Goal: Information Seeking & Learning: Learn about a topic

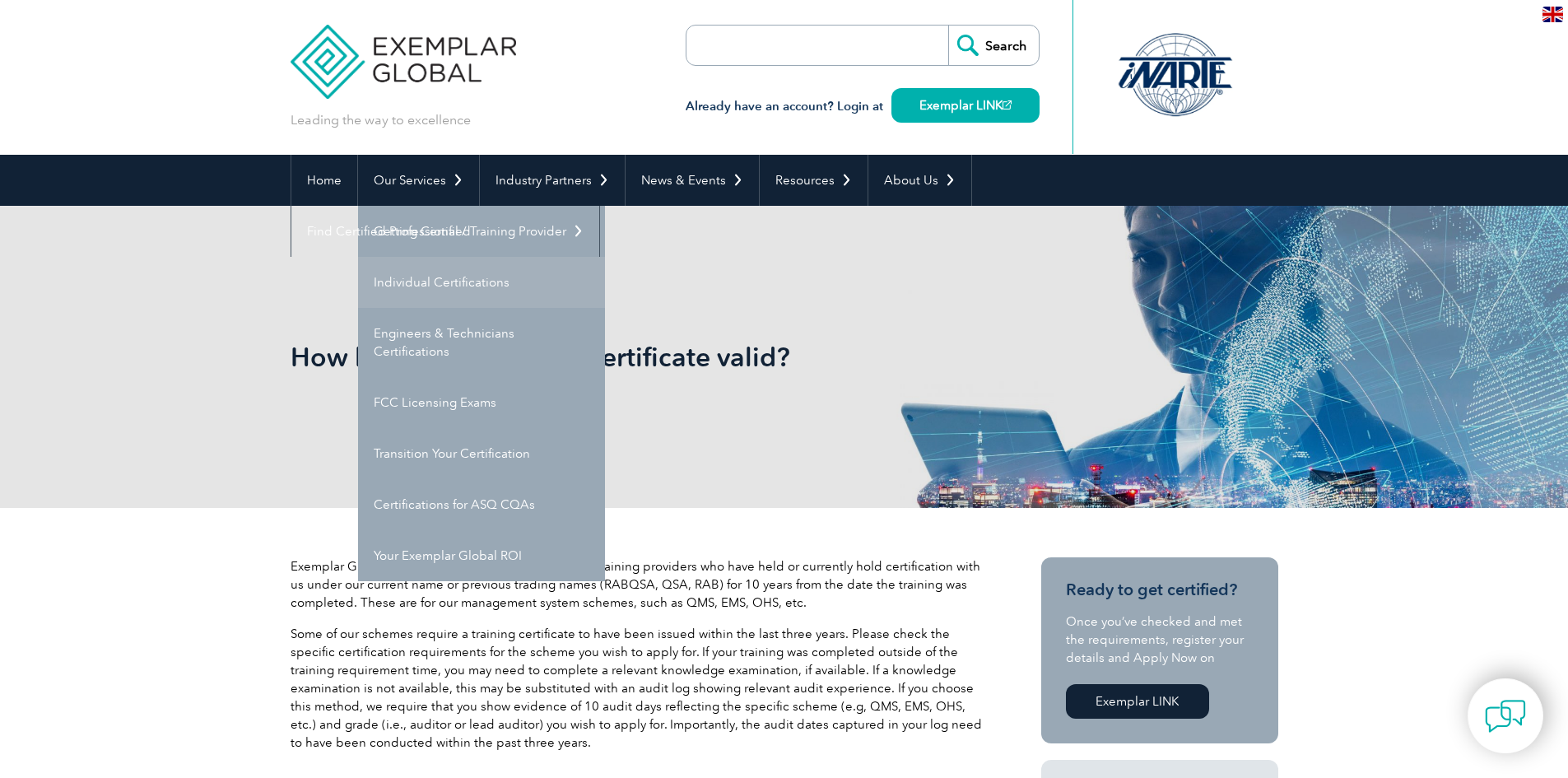
click at [450, 288] on link "Individual Certifications" at bounding box center [481, 282] width 247 height 51
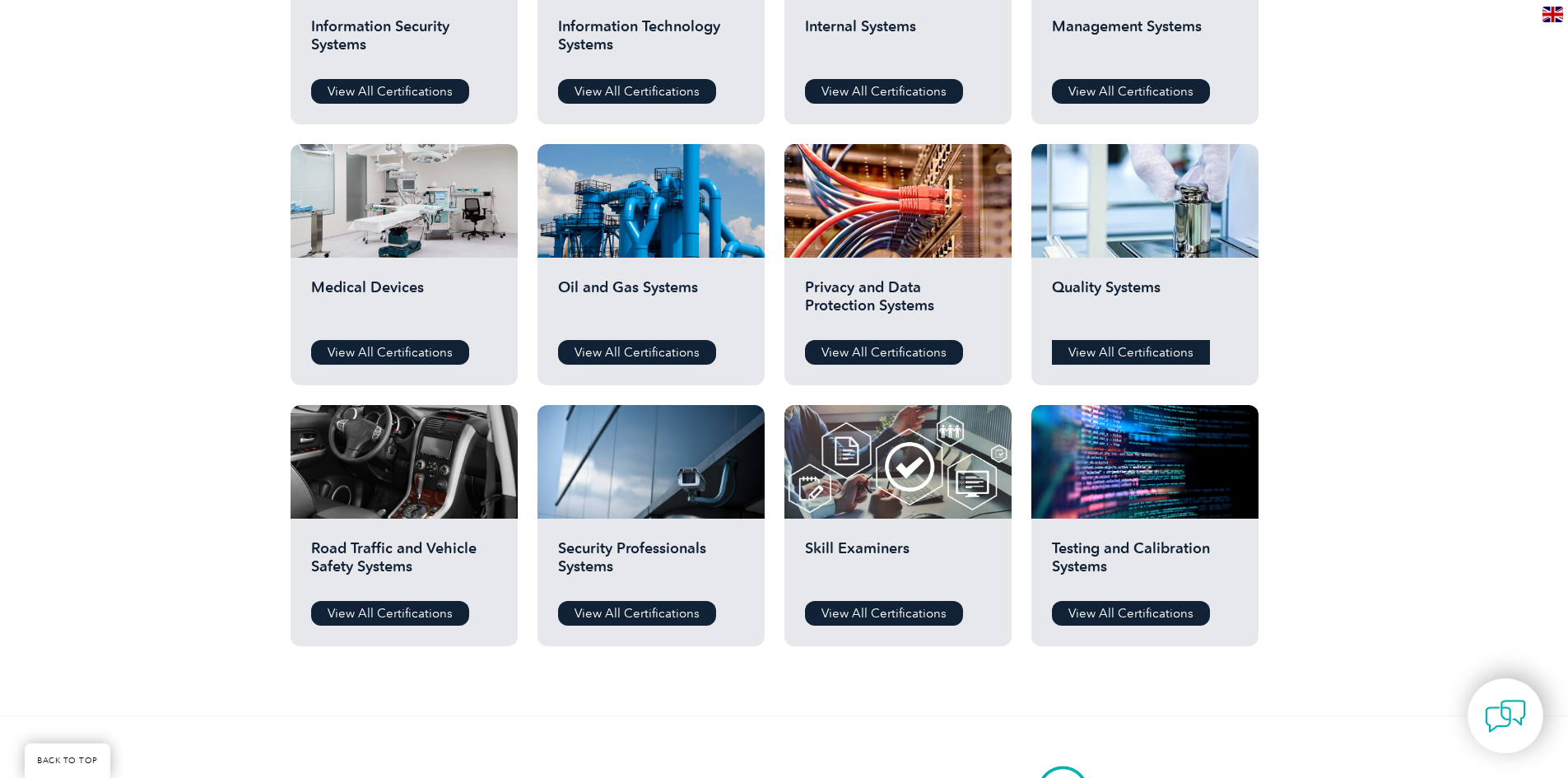
scroll to position [1070, 0]
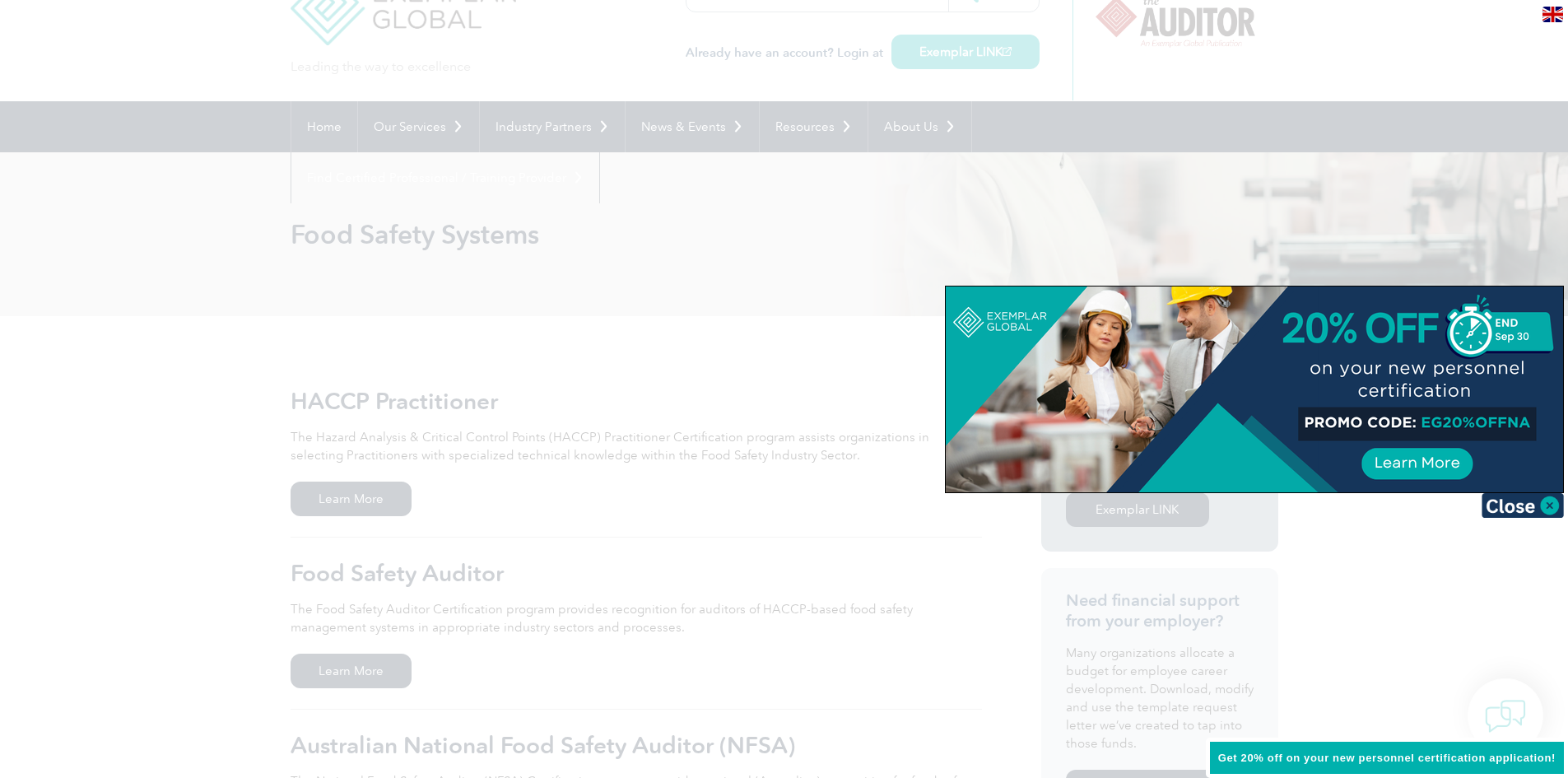
scroll to position [82, 0]
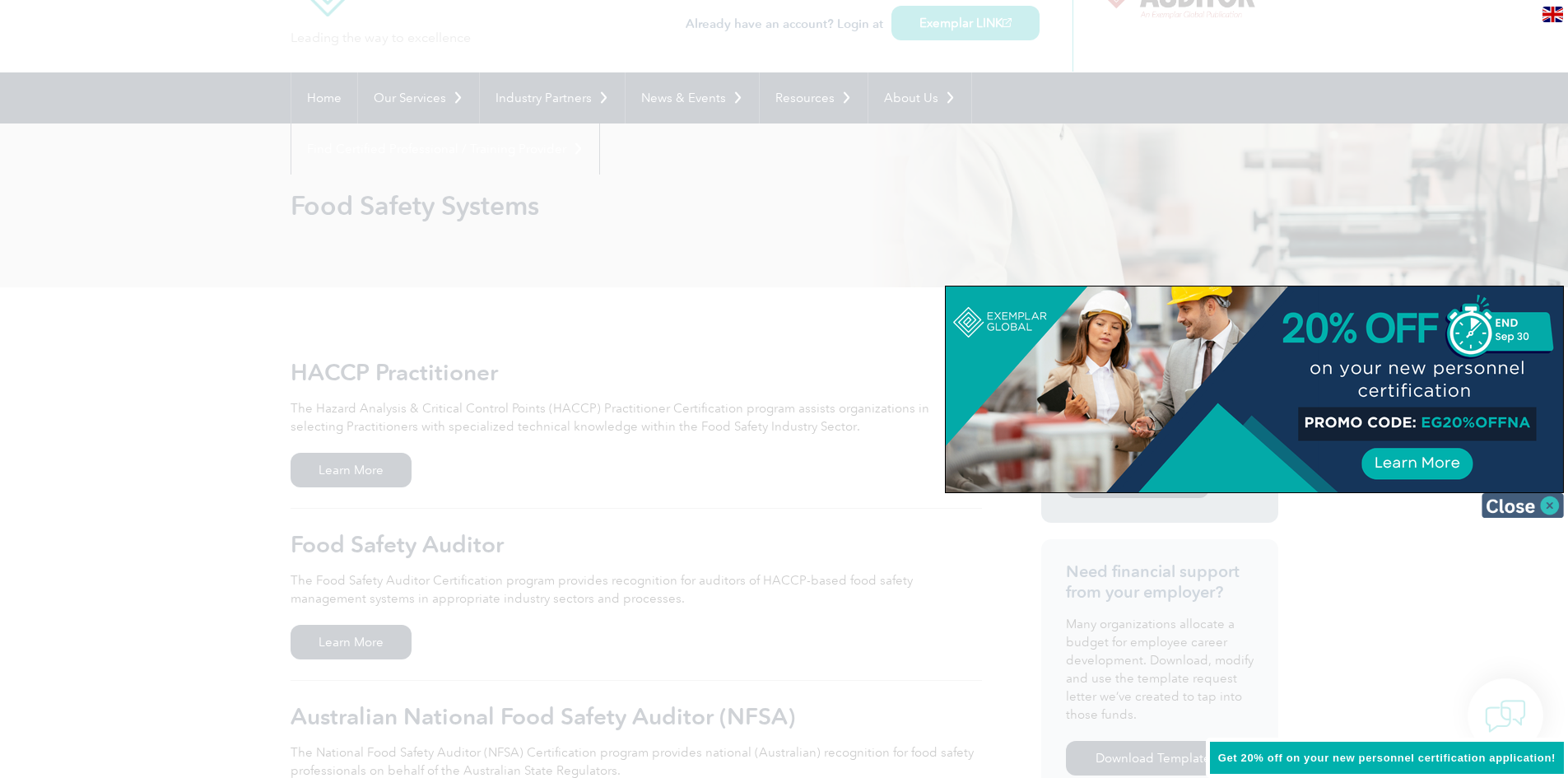
click at [1516, 507] on img at bounding box center [1522, 505] width 82 height 25
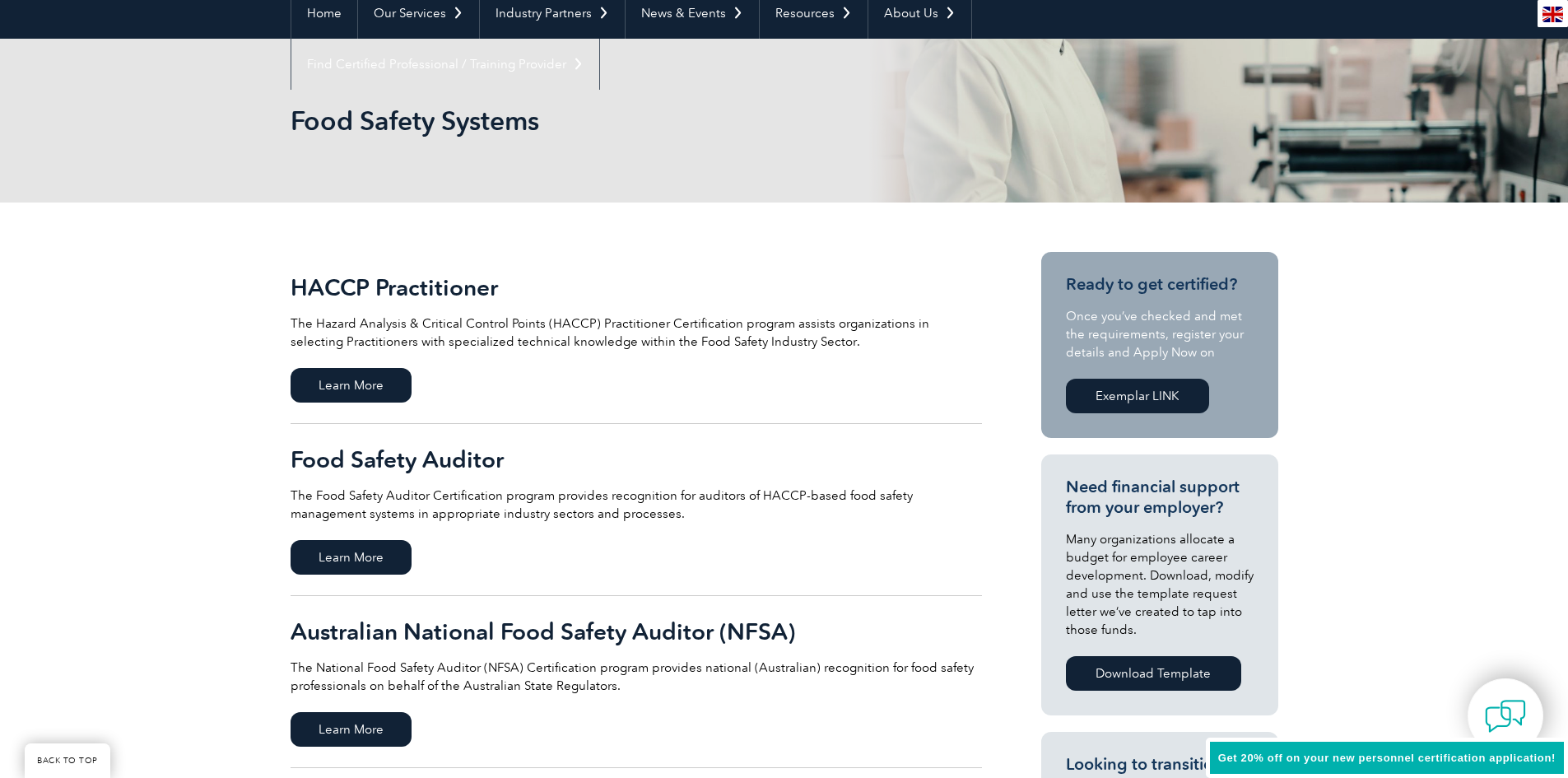
scroll to position [0, 0]
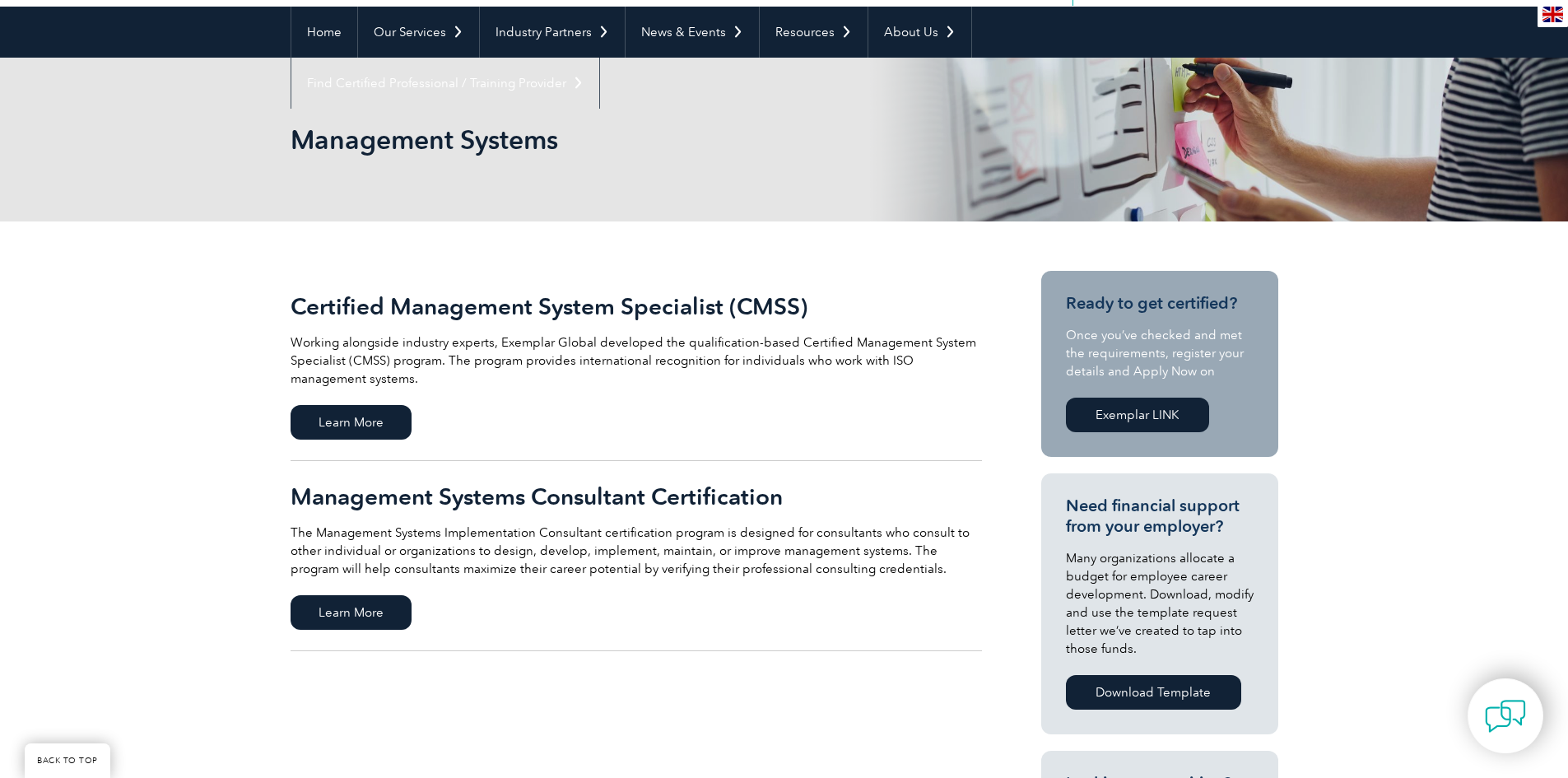
scroll to position [165, 0]
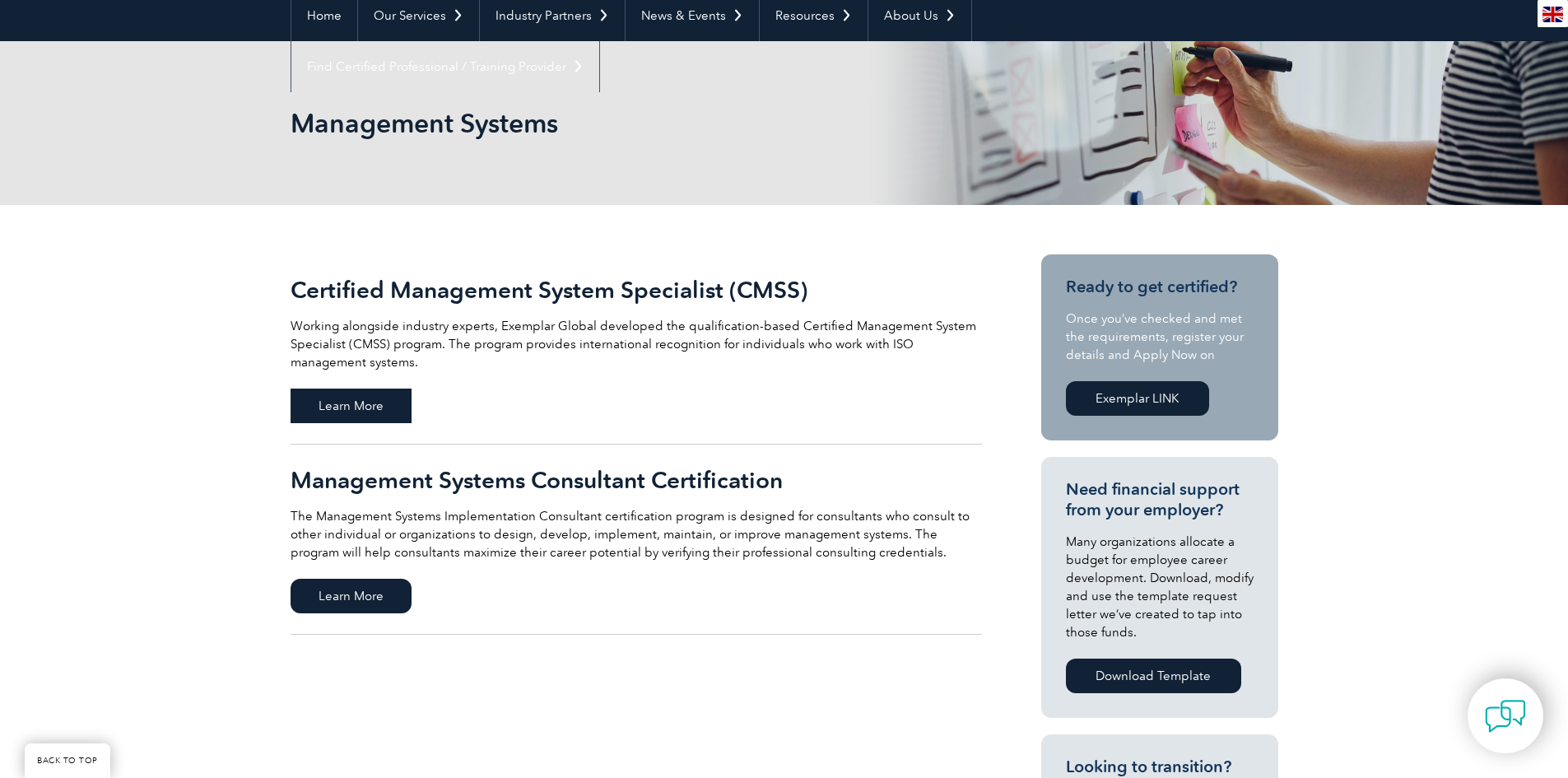
click at [361, 397] on span "Learn More" at bounding box center [351, 406] width 121 height 35
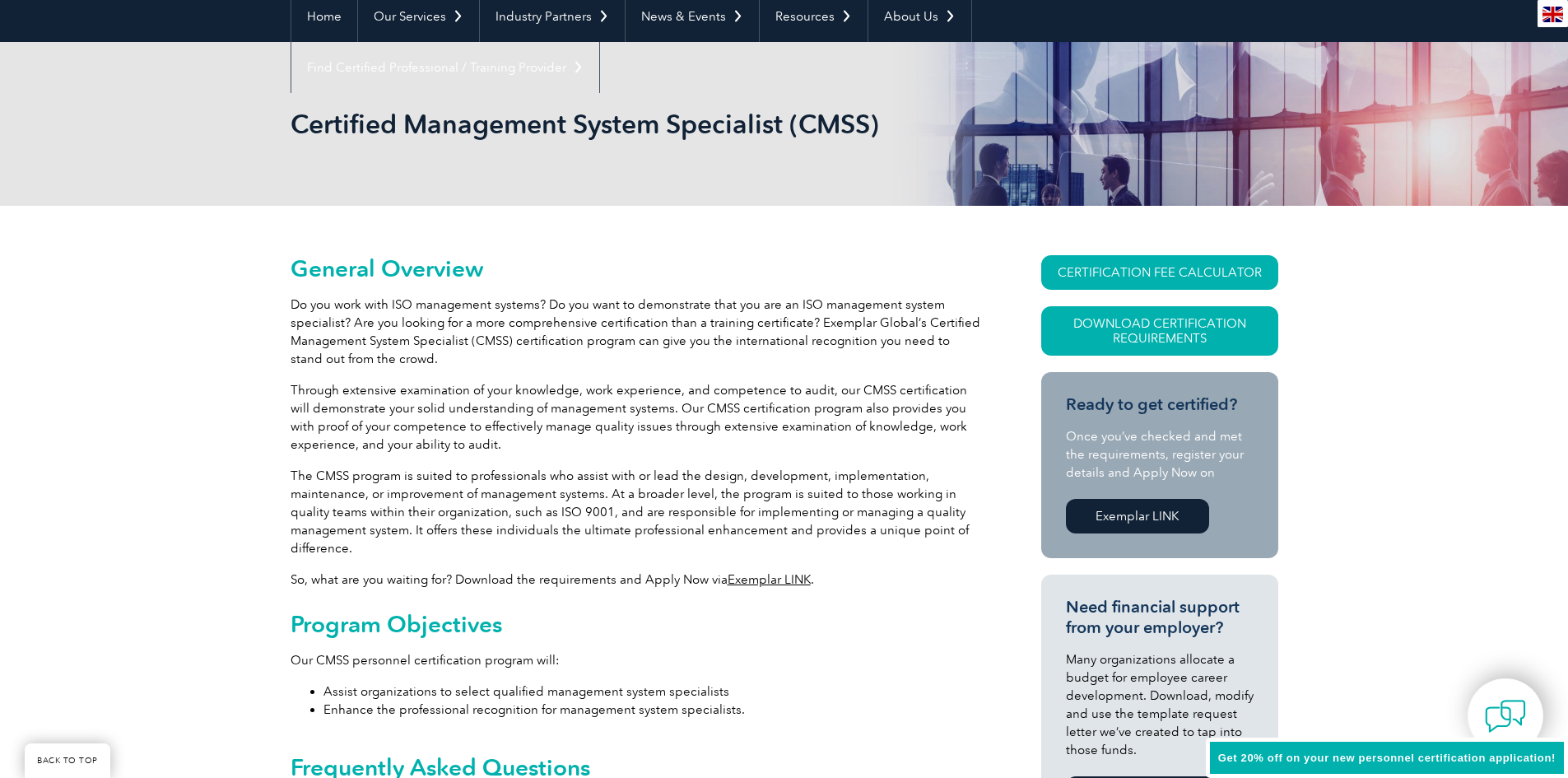
scroll to position [165, 0]
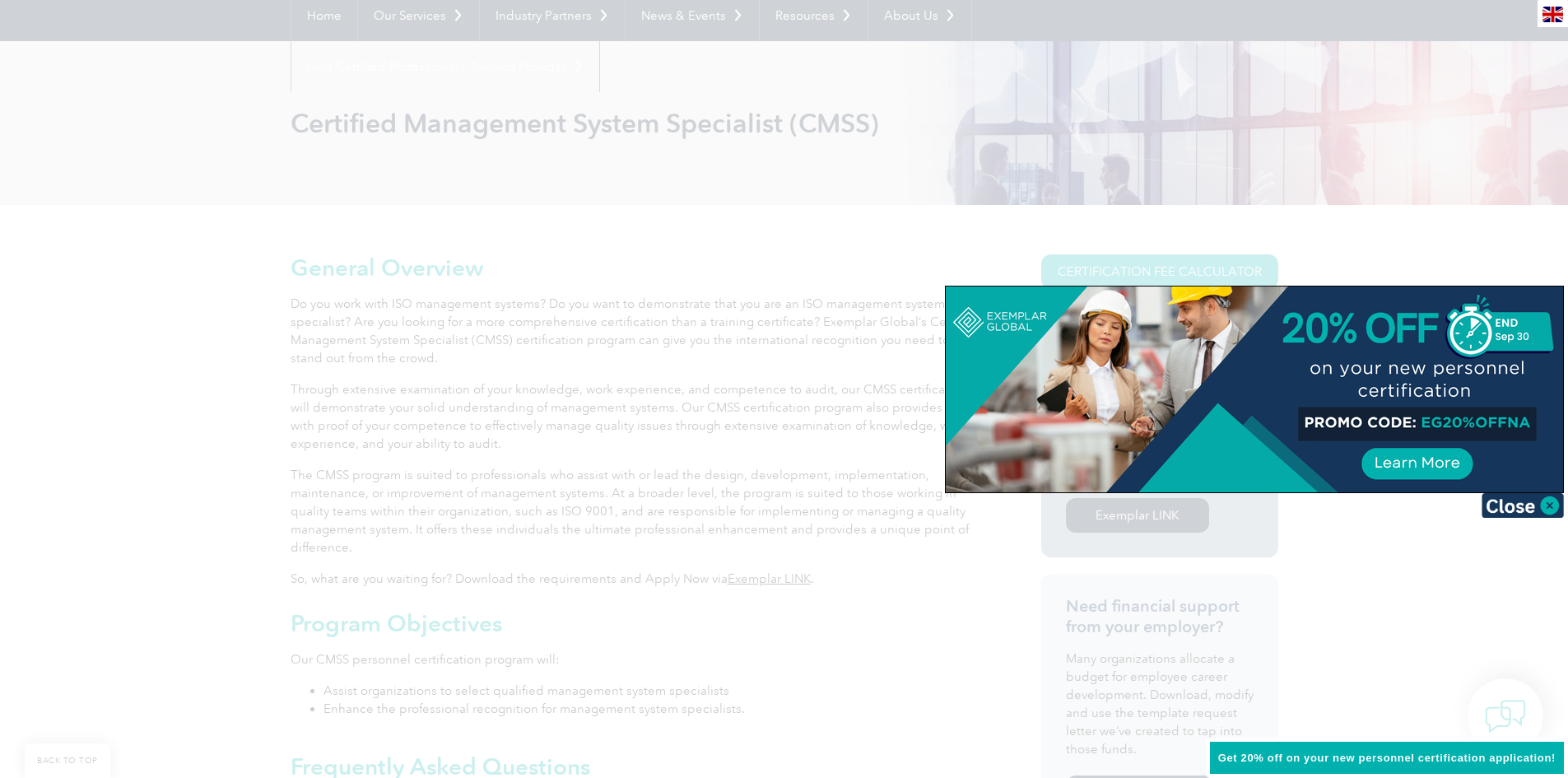
click at [489, 214] on div at bounding box center [784, 389] width 1568 height 778
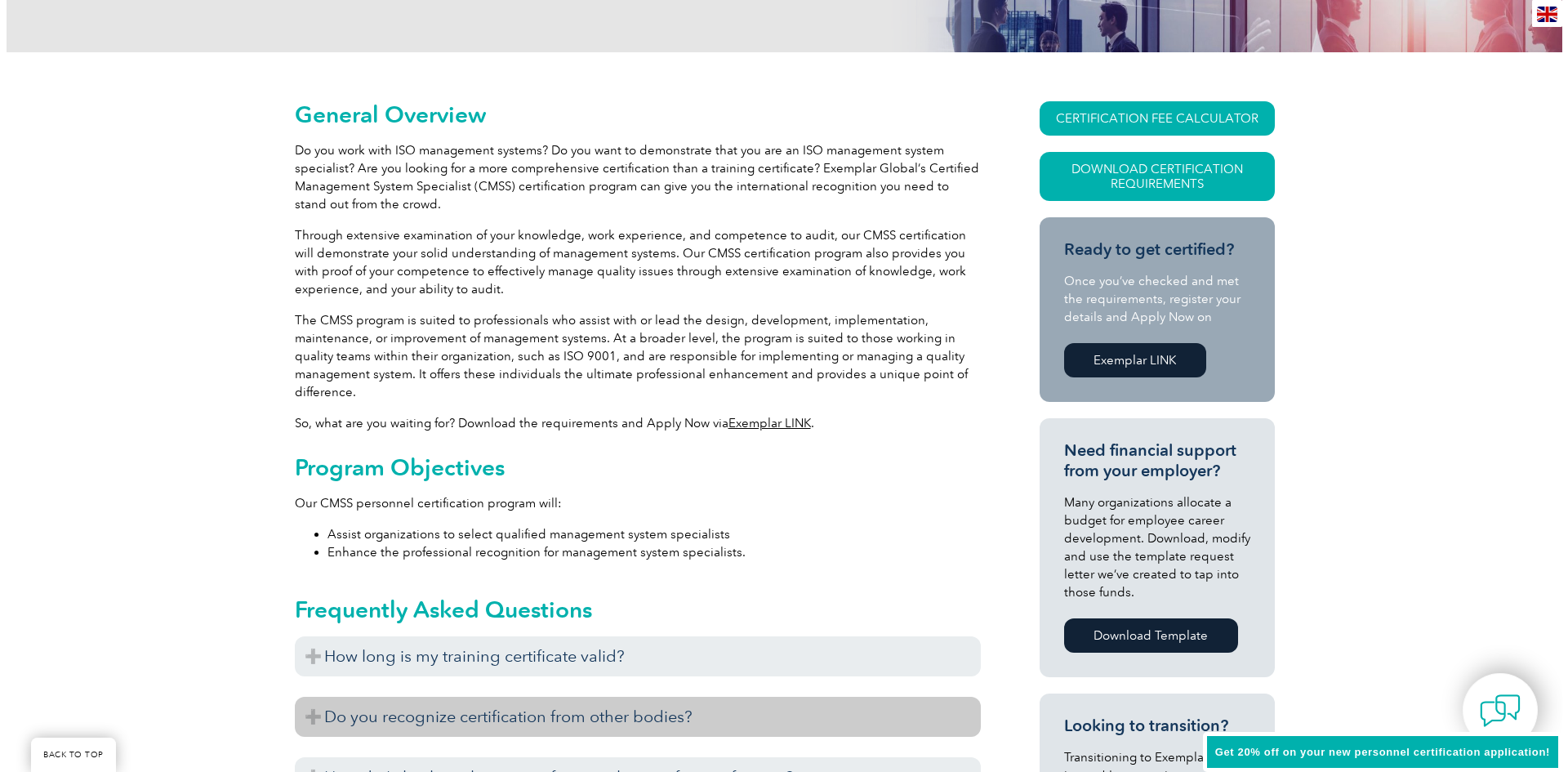
scroll to position [326, 0]
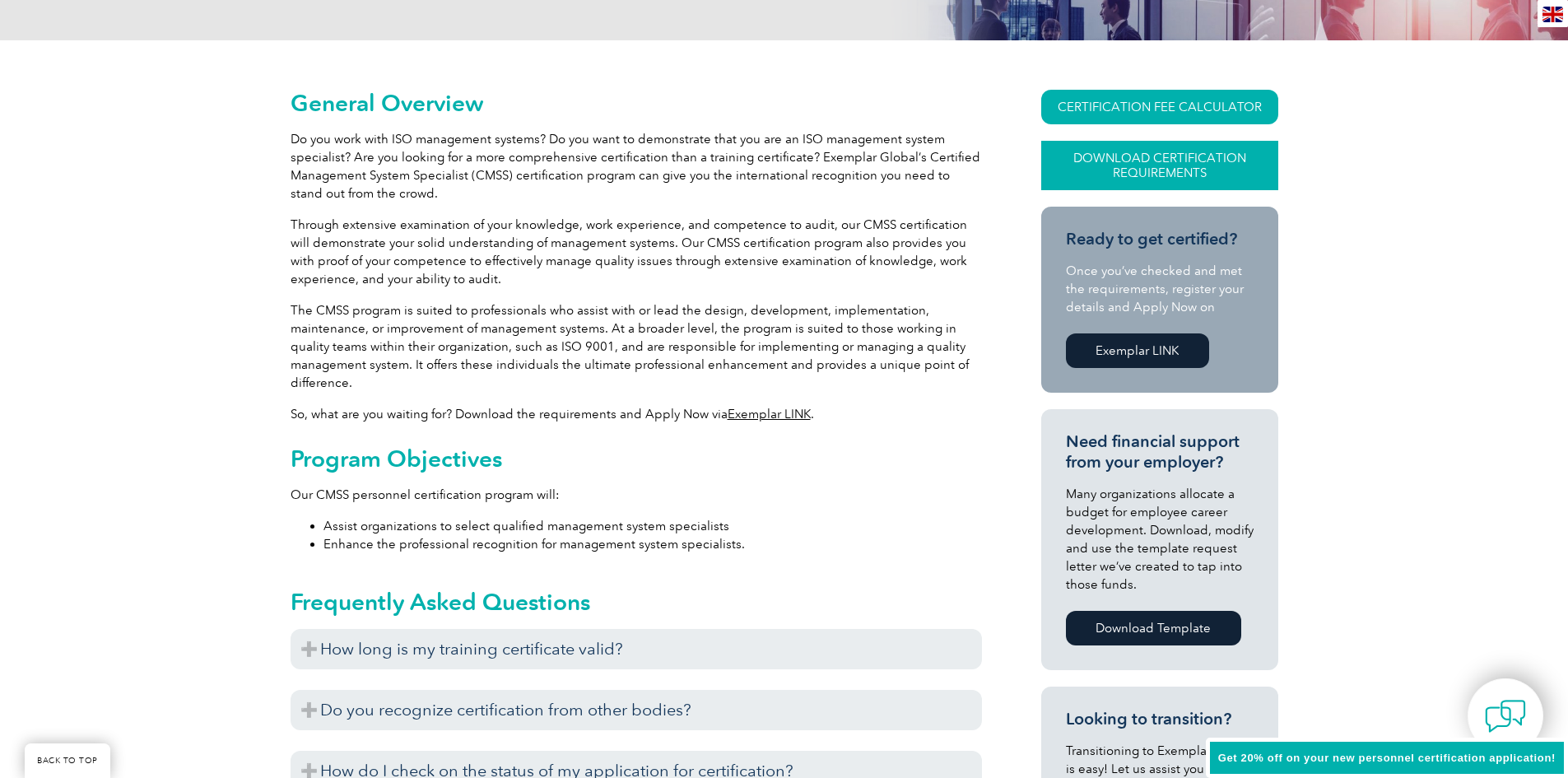
drag, startPoint x: 1199, startPoint y: 153, endPoint x: 1184, endPoint y: 161, distance: 17.0
click at [1184, 161] on link "Download Certification Requirements" at bounding box center [1159, 165] width 237 height 49
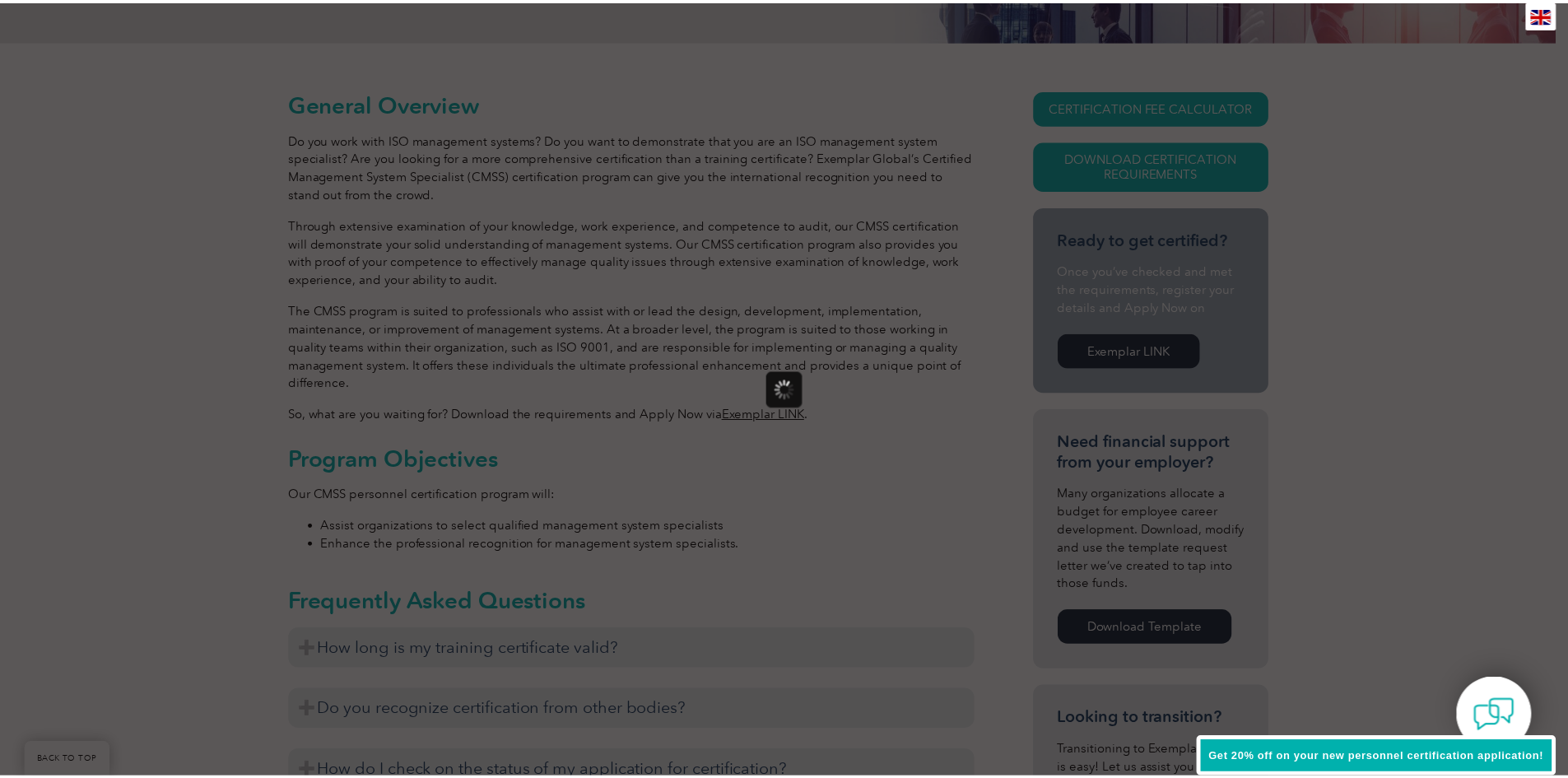
scroll to position [0, 0]
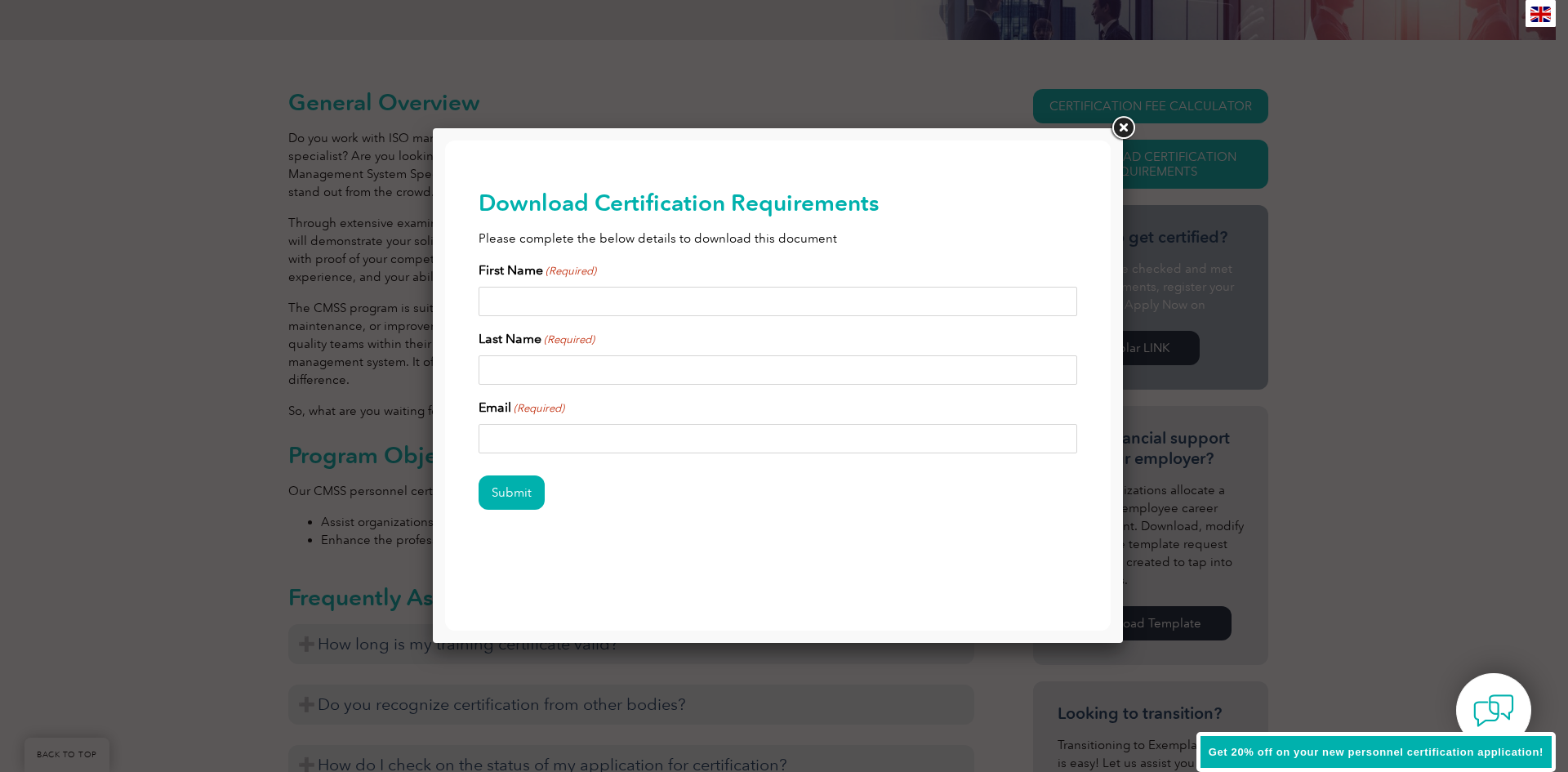
click at [1130, 124] on link at bounding box center [1123, 128] width 30 height 30
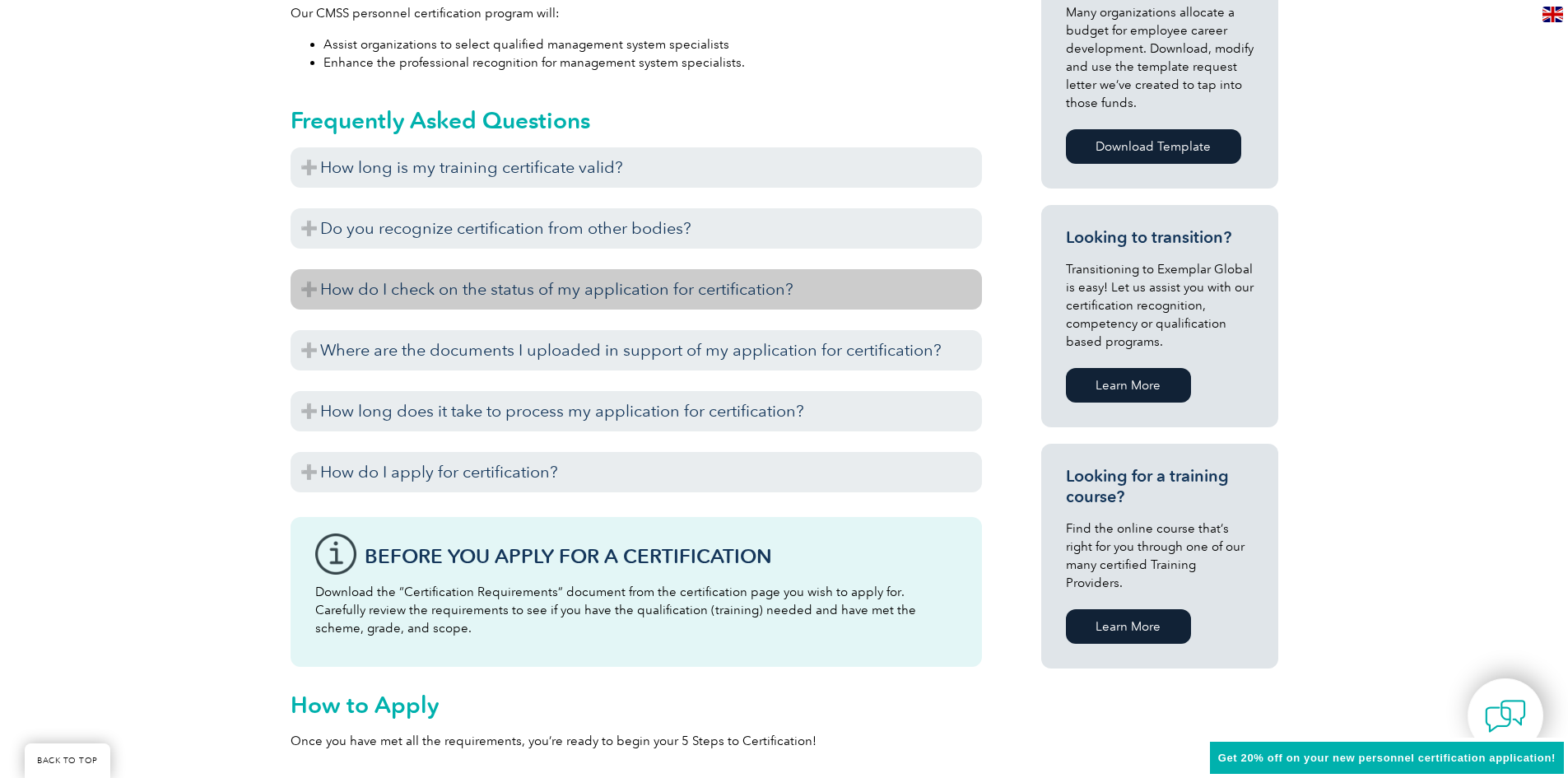
scroll to position [988, 0]
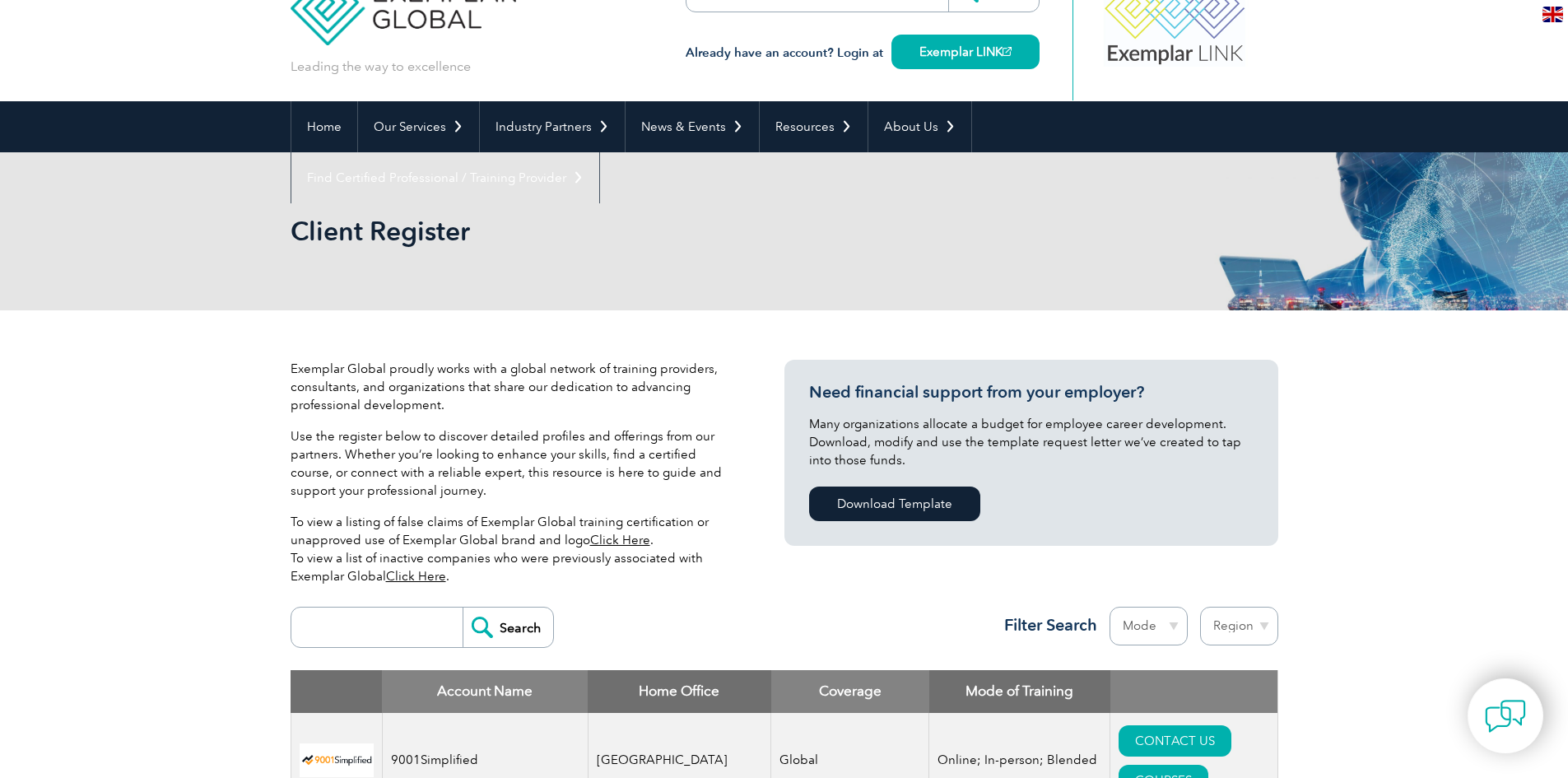
scroll to position [82, 0]
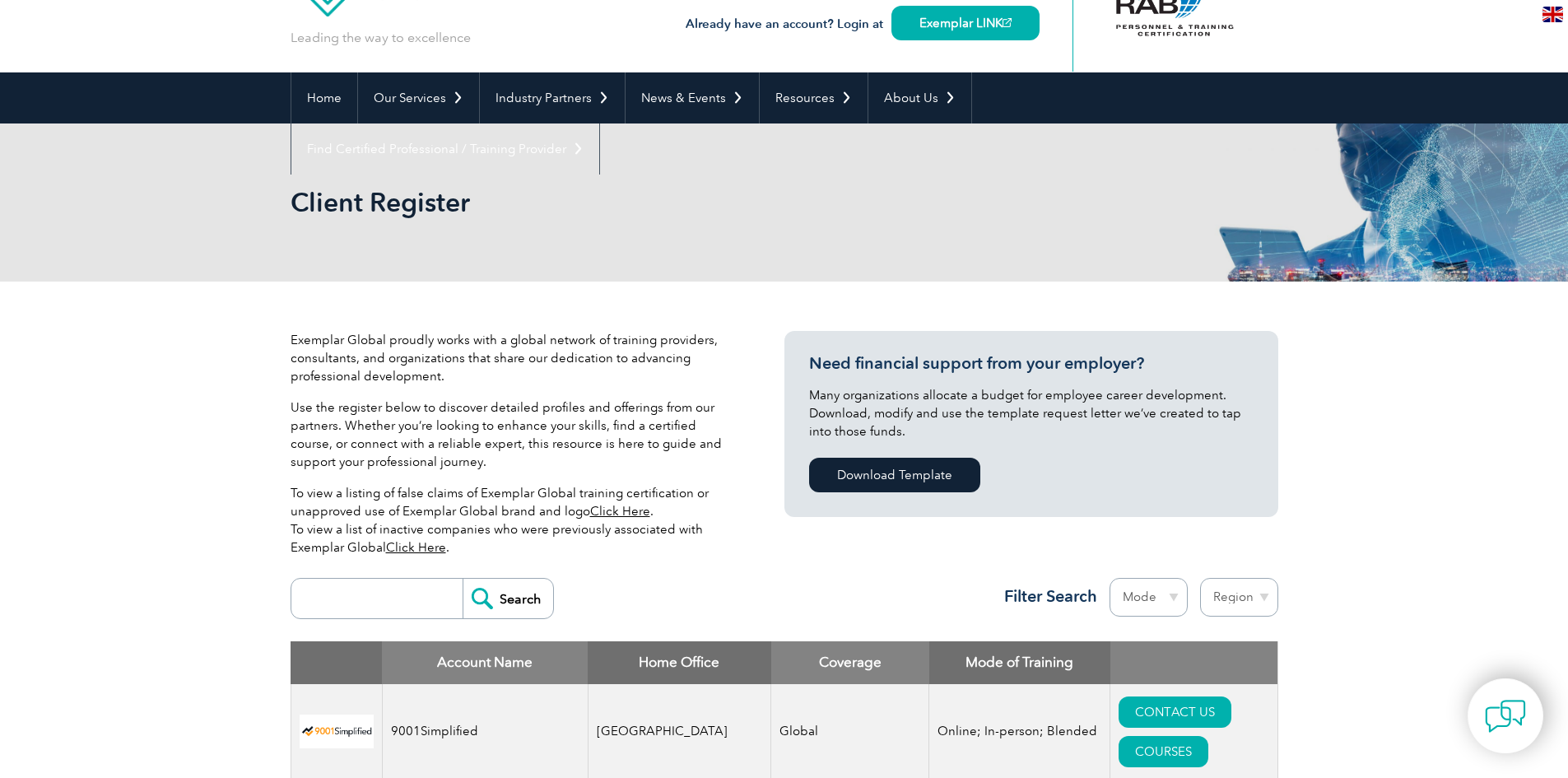
click at [379, 585] on input "search" at bounding box center [381, 599] width 163 height 40
type input "9001"
click at [463, 579] on input "Search" at bounding box center [508, 599] width 91 height 40
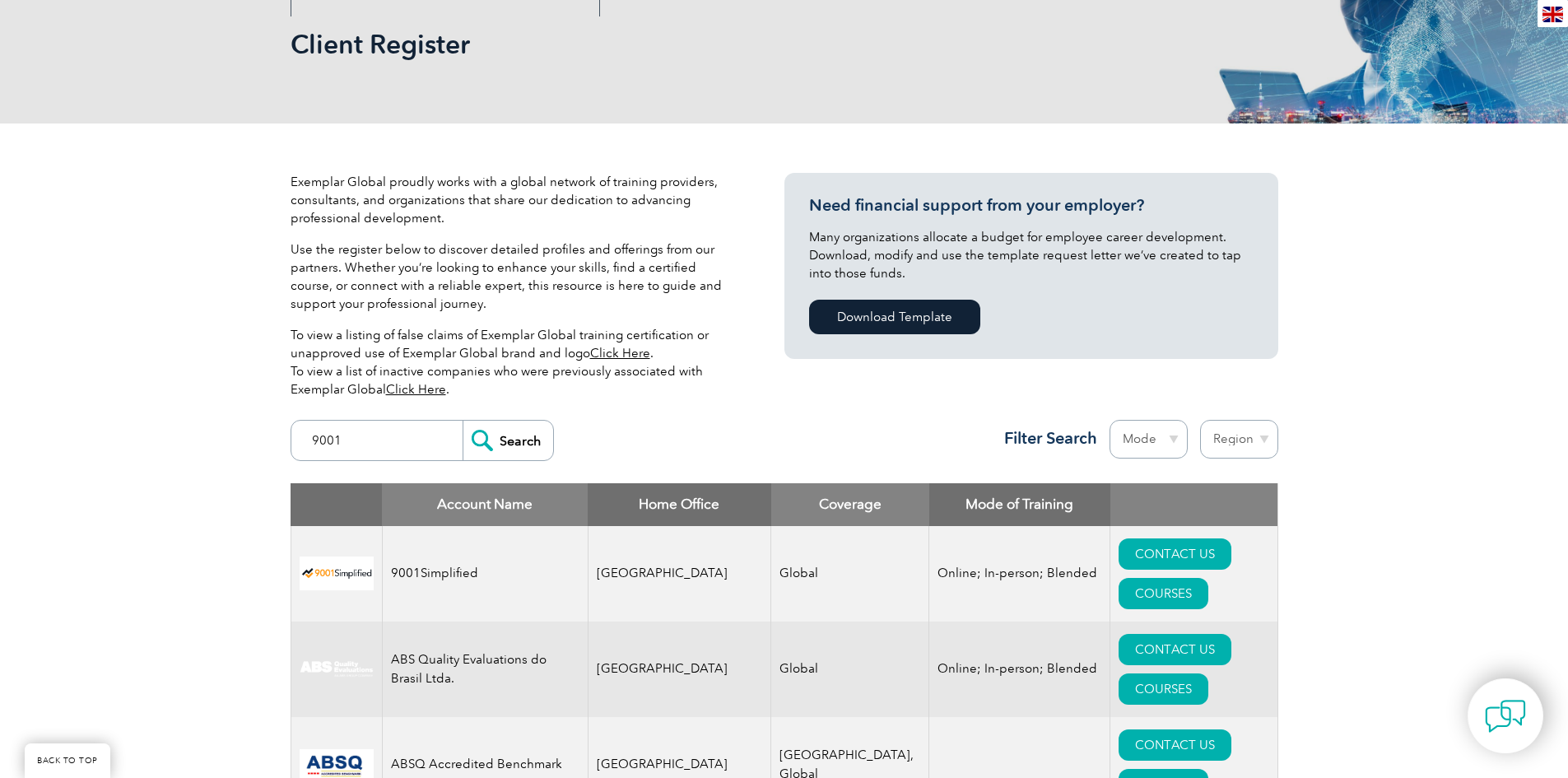
scroll to position [247, 0]
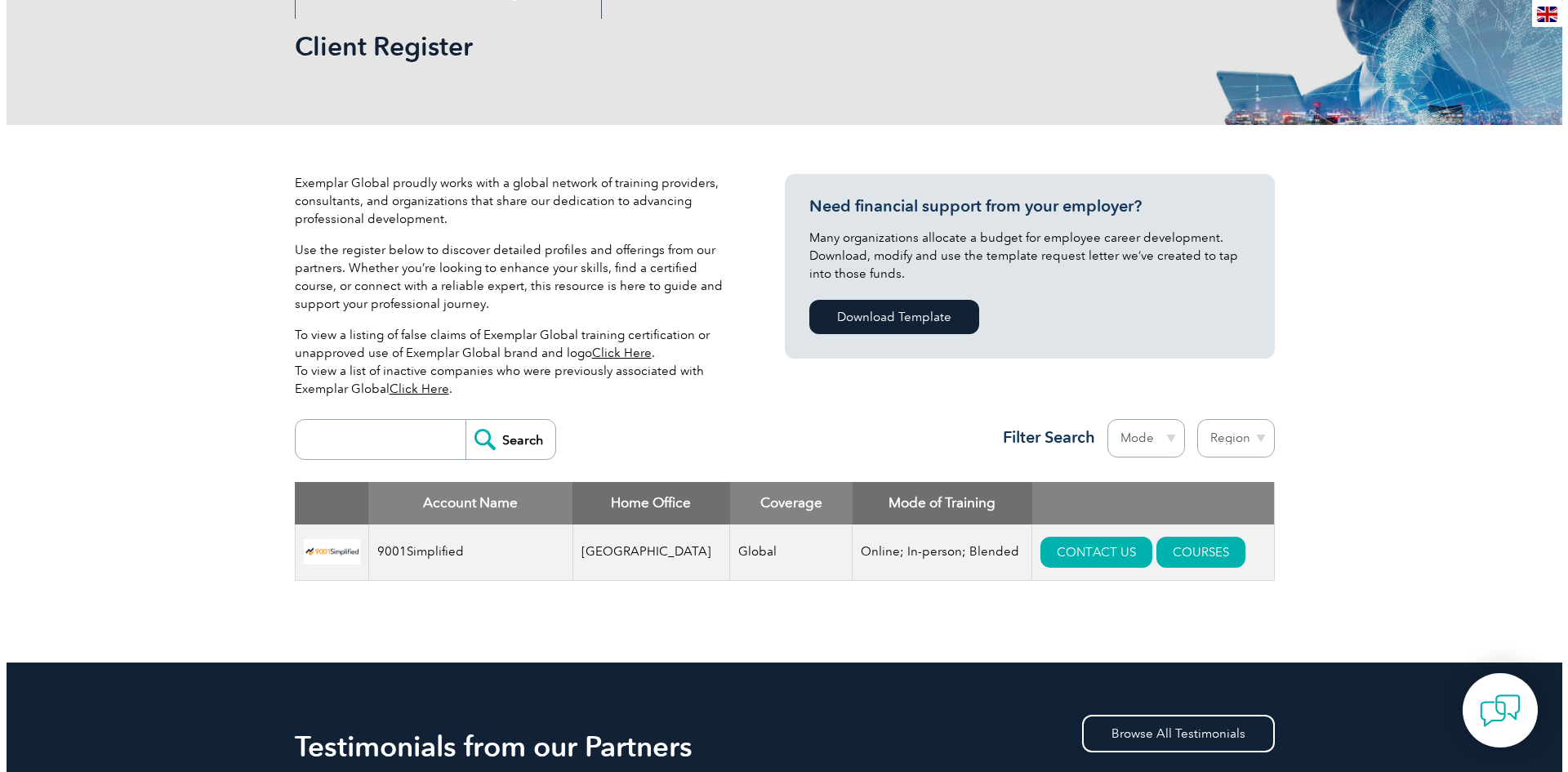
scroll to position [245, 0]
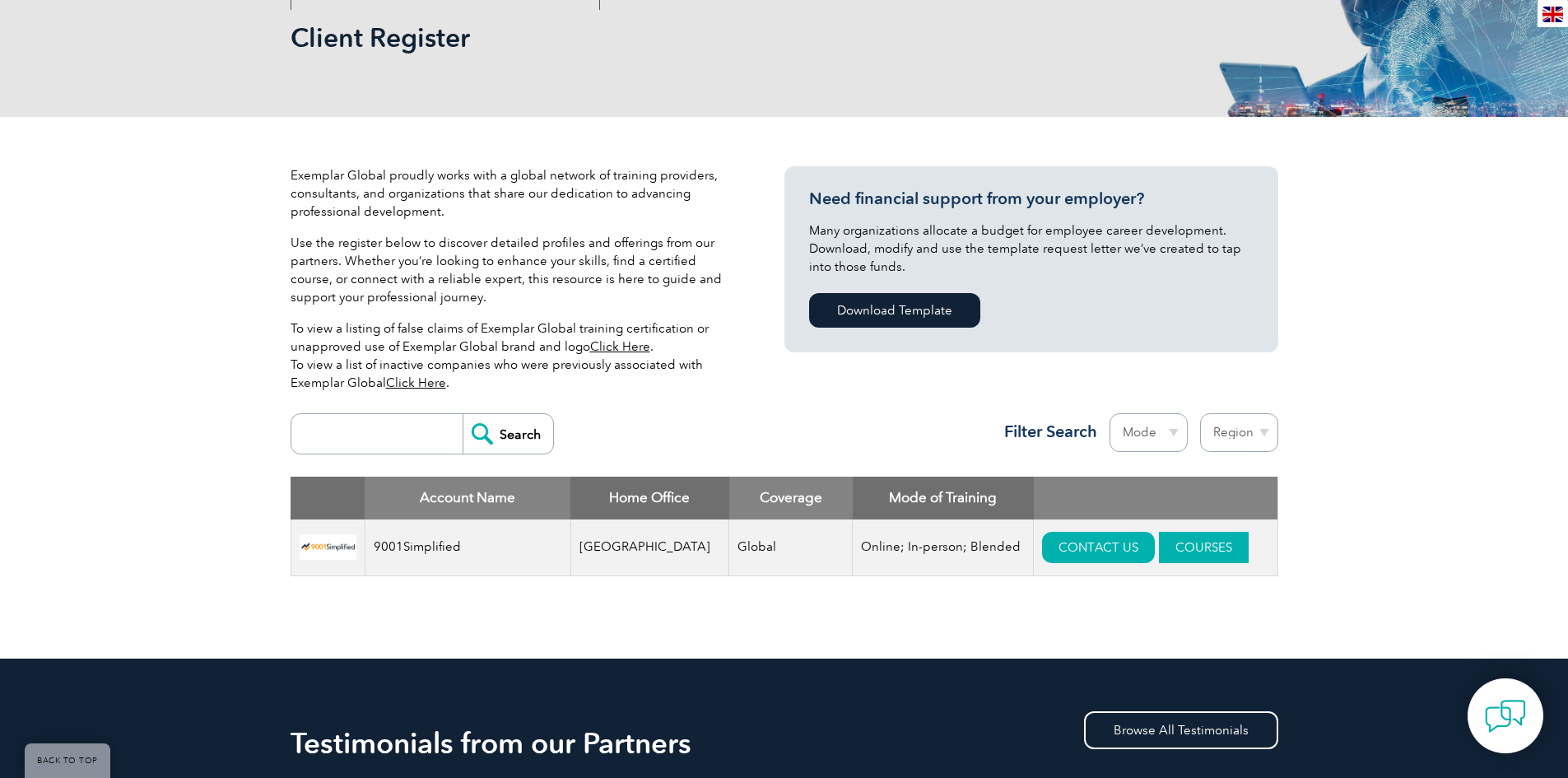
click at [1158, 543] on link "COURSES" at bounding box center [1203, 547] width 90 height 31
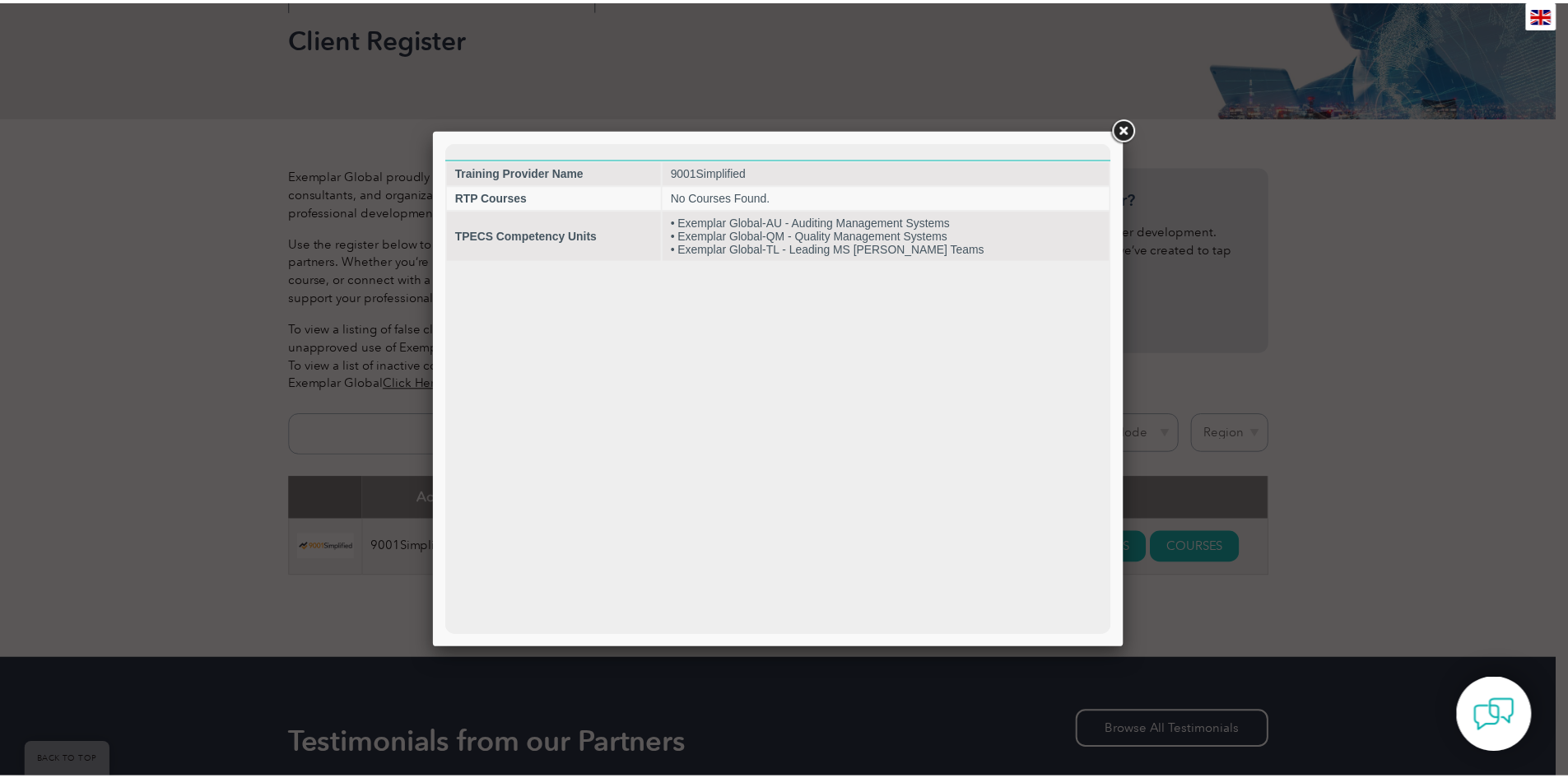
scroll to position [0, 0]
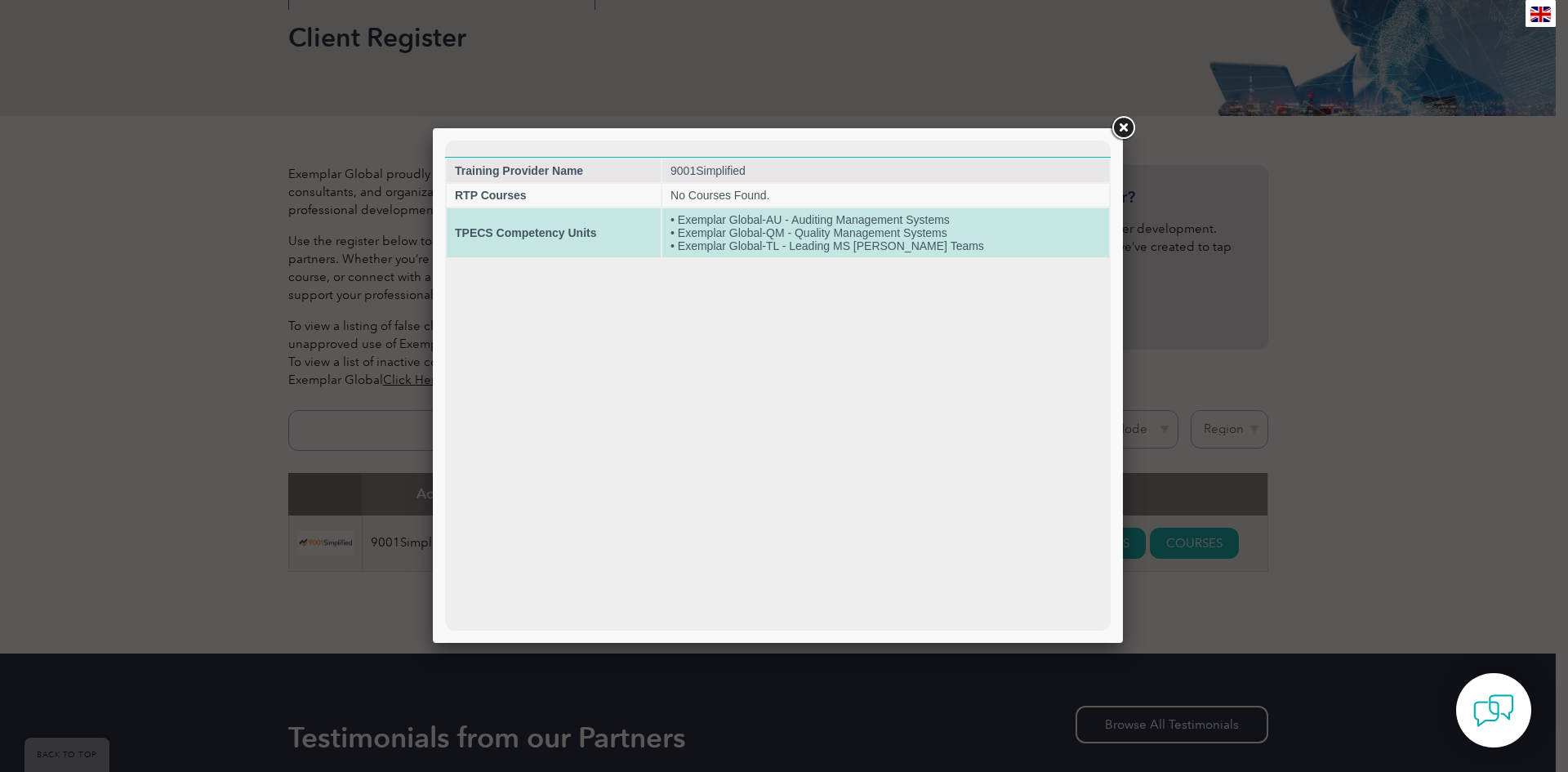
click at [728, 235] on td "• Exemplar Global-AU - Auditing Management Systems • Exemplar Global-QM - Quali…" at bounding box center [886, 232] width 446 height 49
click at [527, 248] on td "TPECS Competency Units" at bounding box center [553, 232] width 214 height 49
click at [527, 247] on td "TPECS Competency Units" at bounding box center [553, 232] width 214 height 49
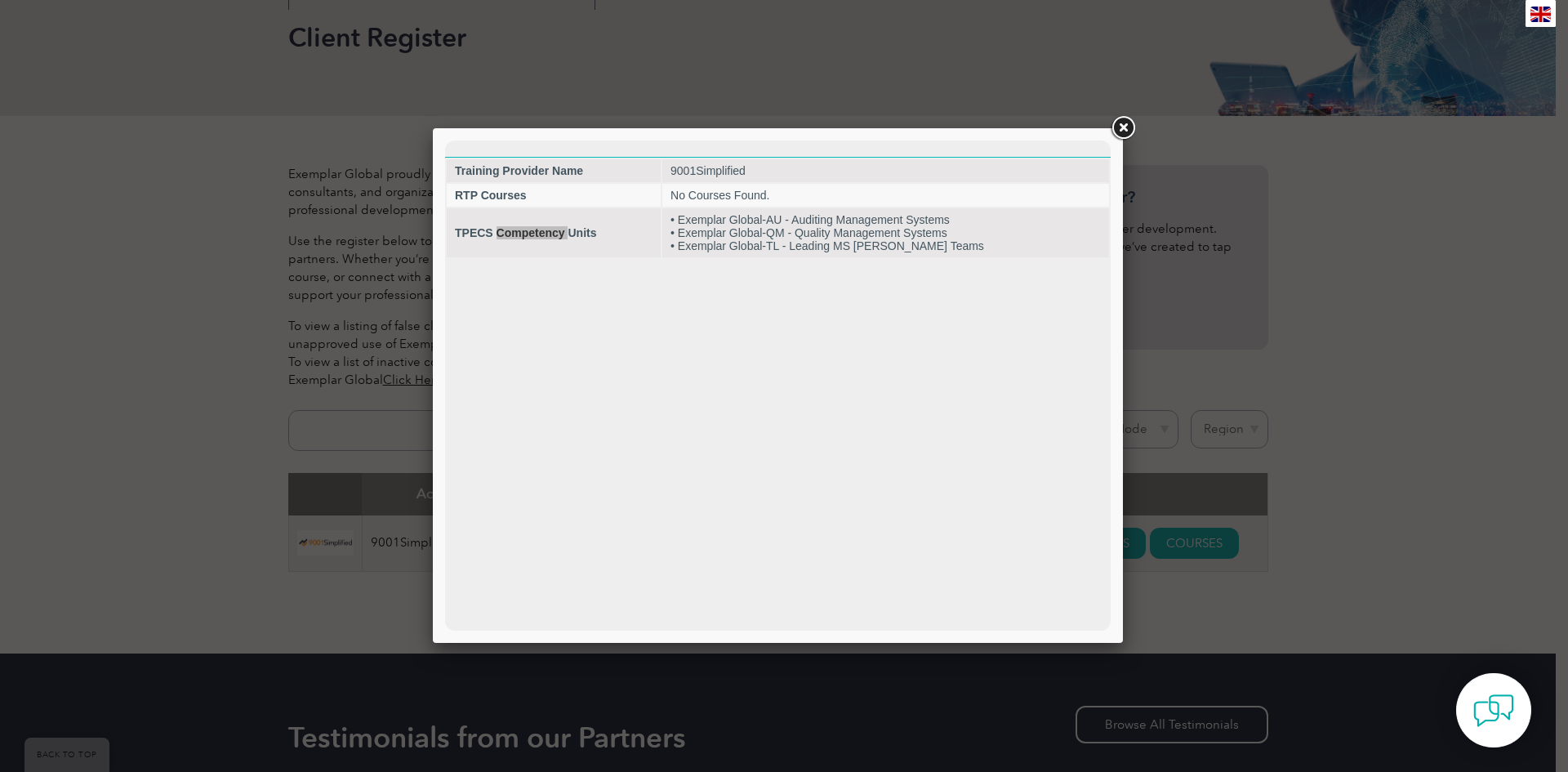
click at [1124, 128] on link at bounding box center [1123, 128] width 30 height 30
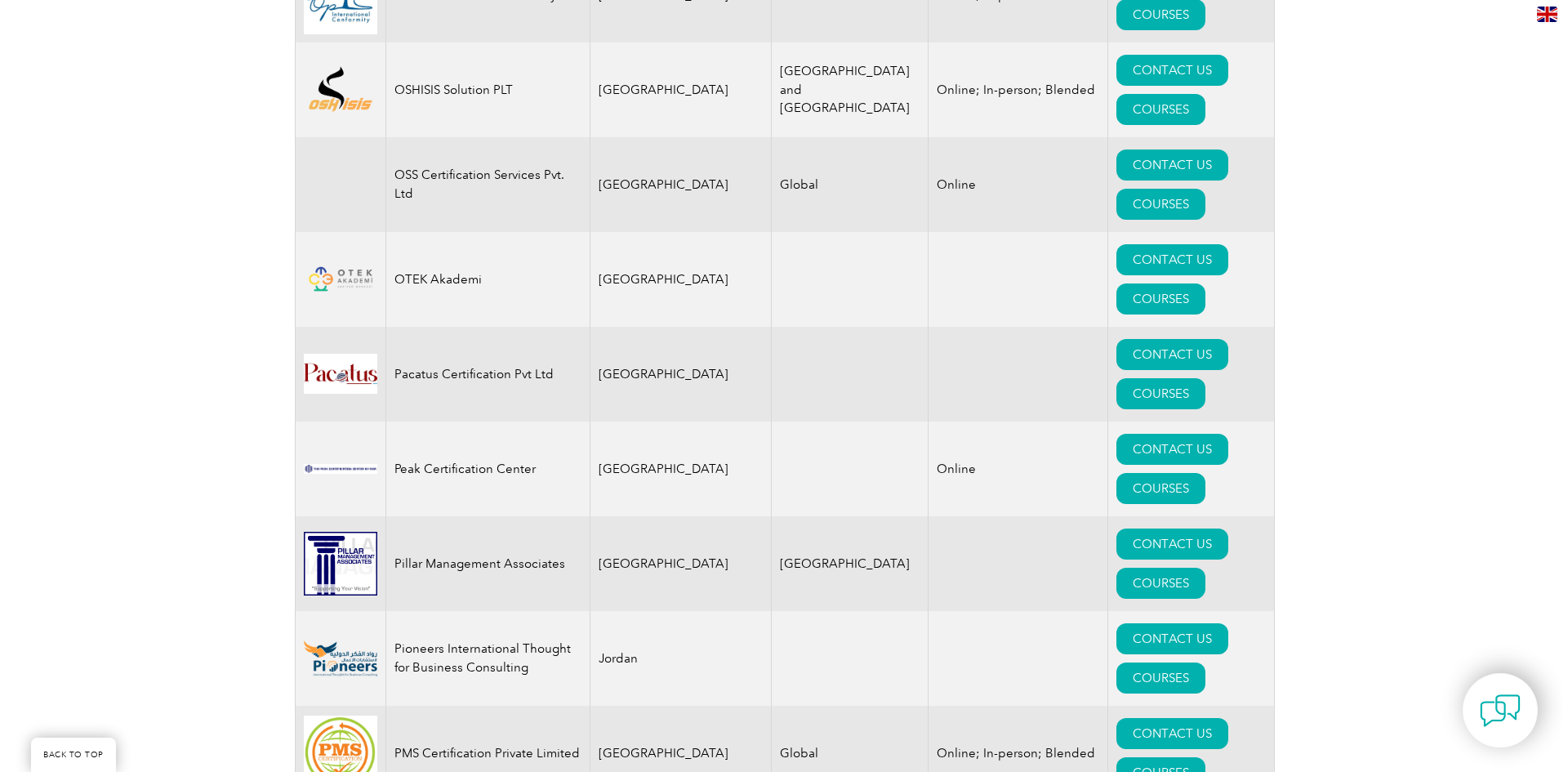
scroll to position [18362, 0]
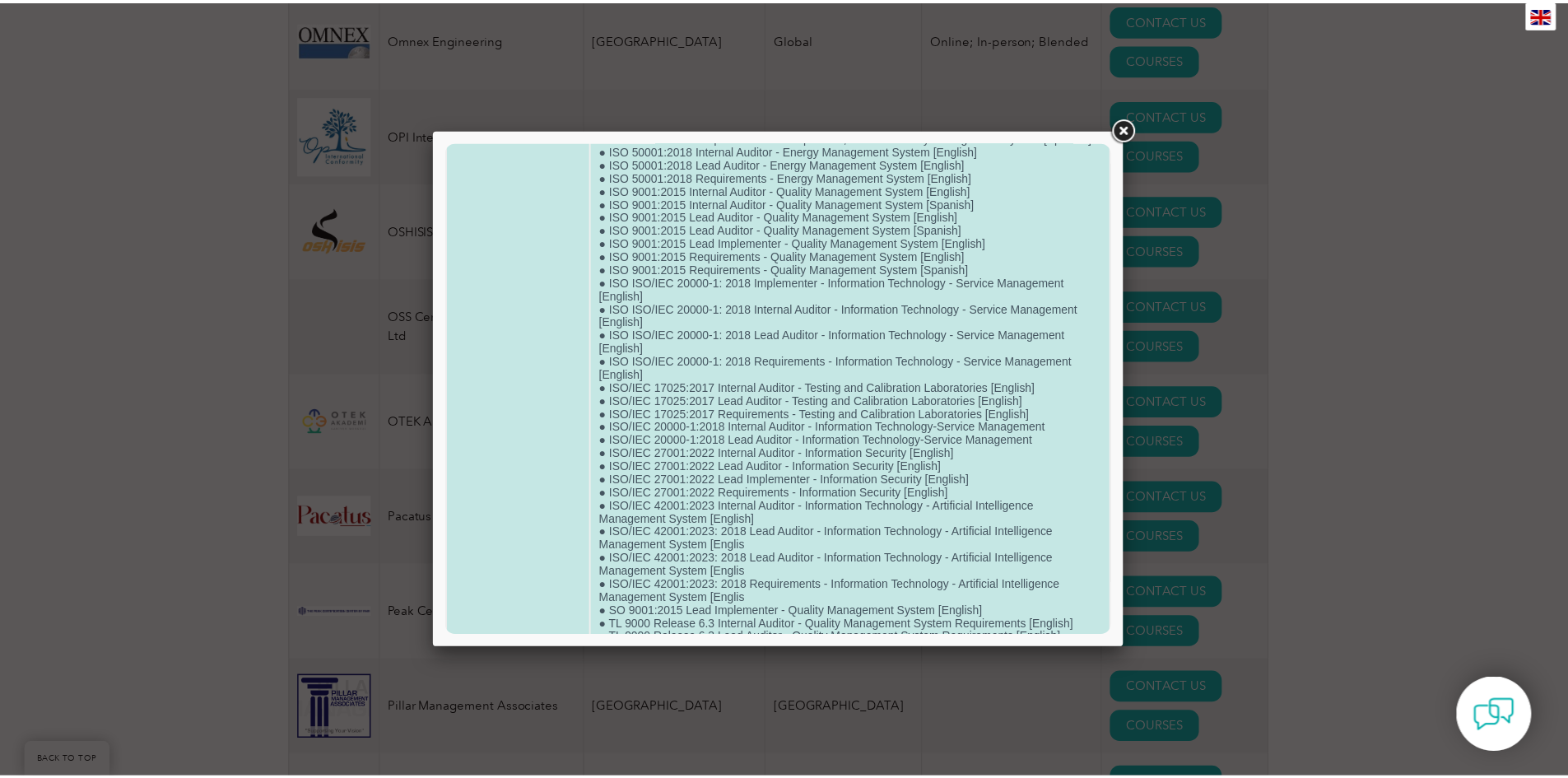
scroll to position [956, 0]
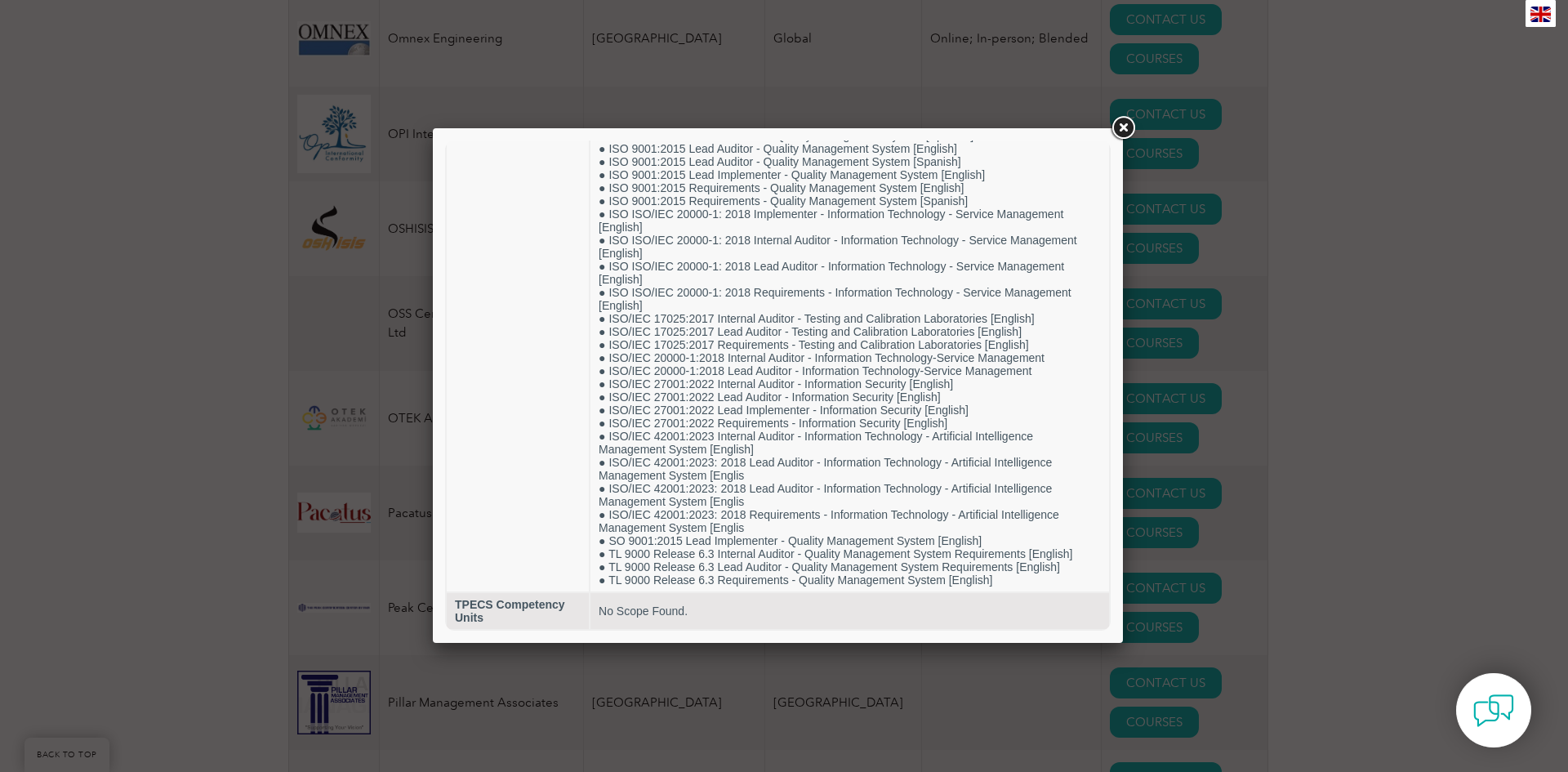
click at [1122, 130] on link at bounding box center [1123, 128] width 30 height 30
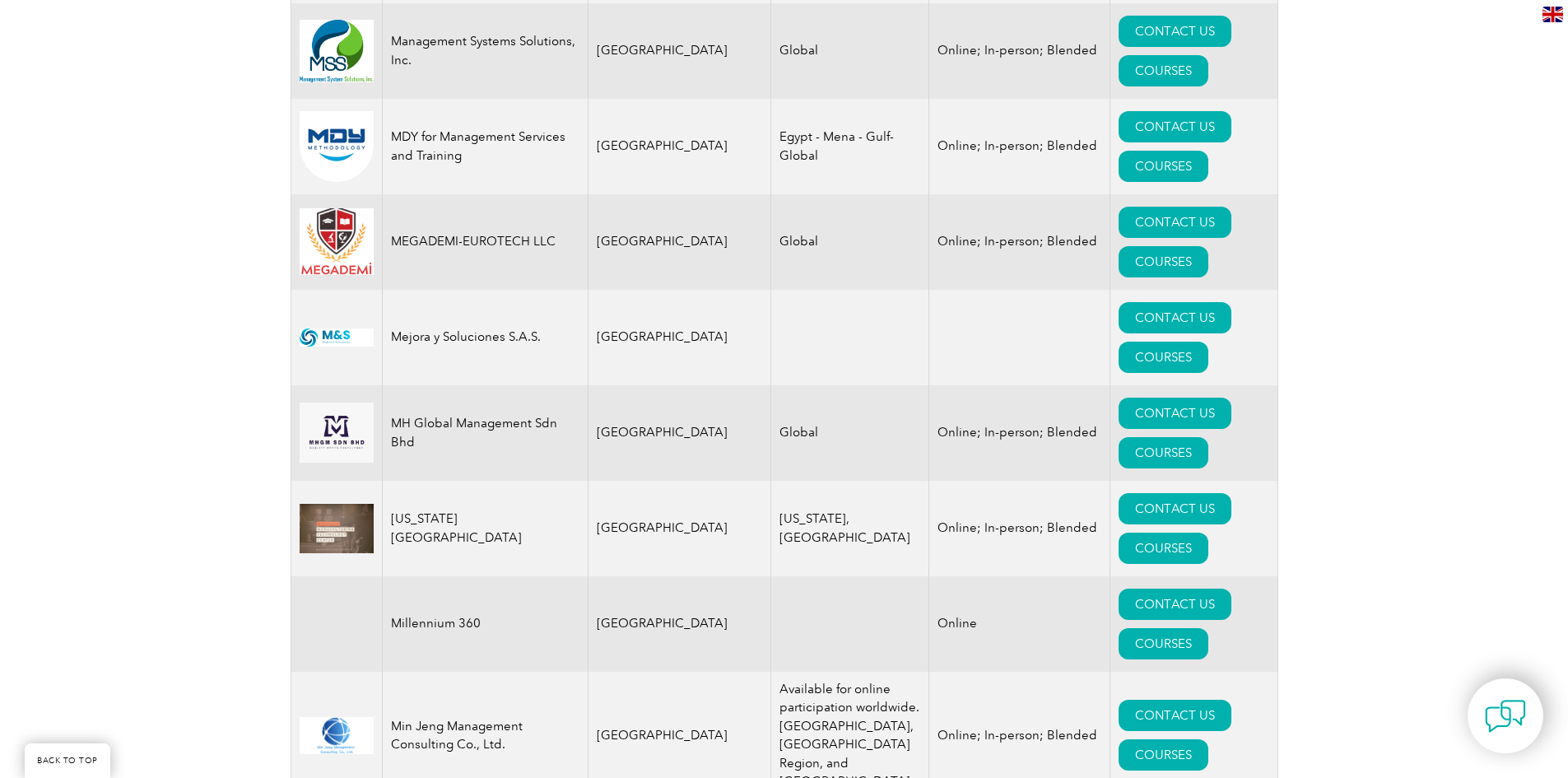
scroll to position [15541, 0]
